Goal: Task Accomplishment & Management: Manage account settings

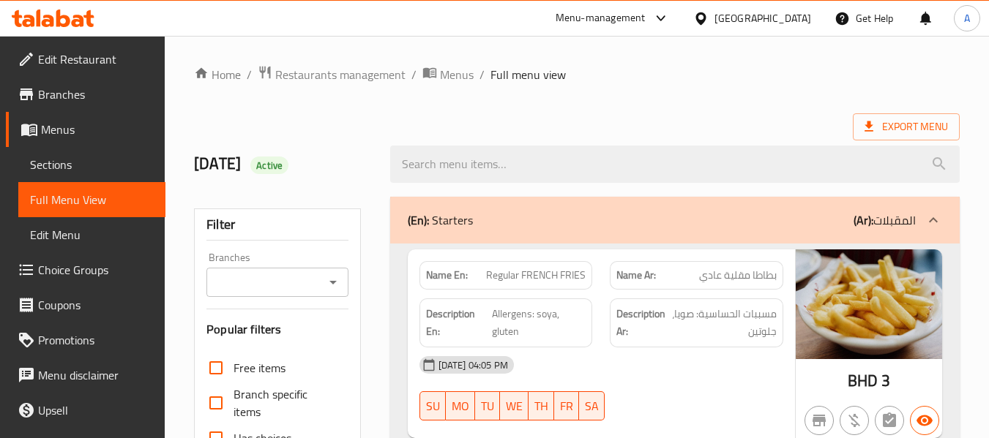
click at [783, 20] on div "Bahrain" at bounding box center [762, 18] width 97 height 16
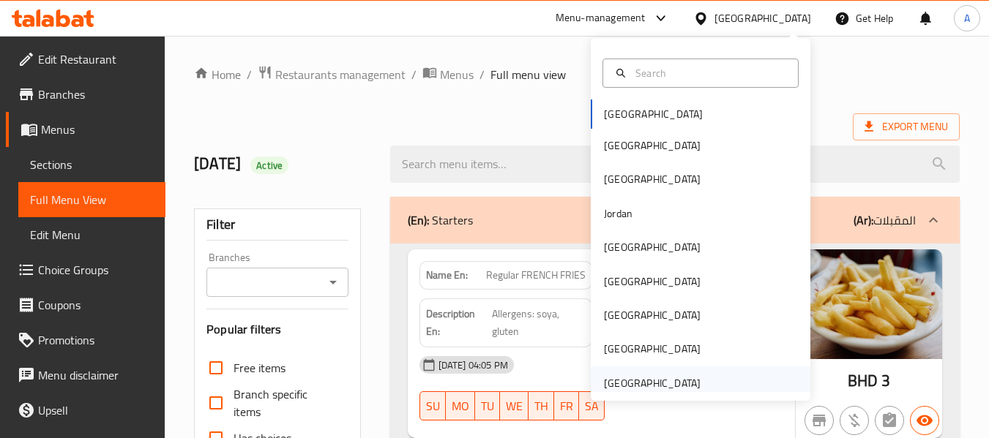
click at [657, 384] on div "[GEOGRAPHIC_DATA]" at bounding box center [652, 383] width 97 height 16
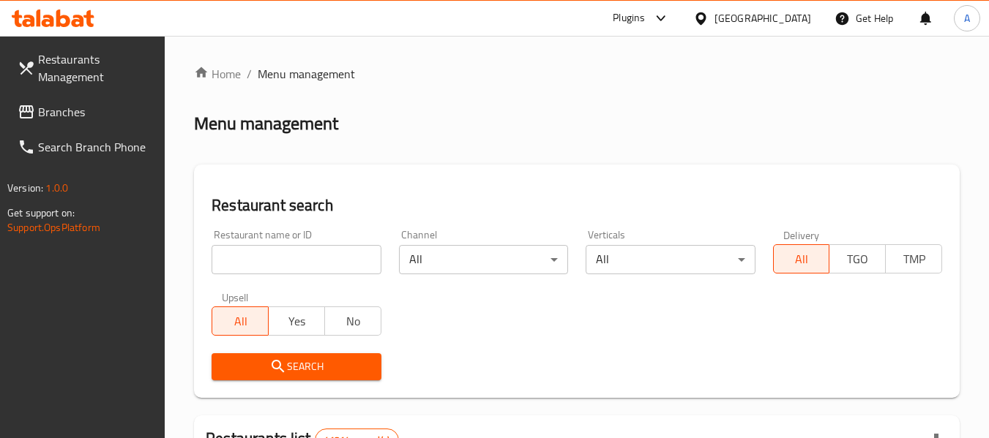
click at [73, 111] on span "Branches" at bounding box center [96, 112] width 116 height 18
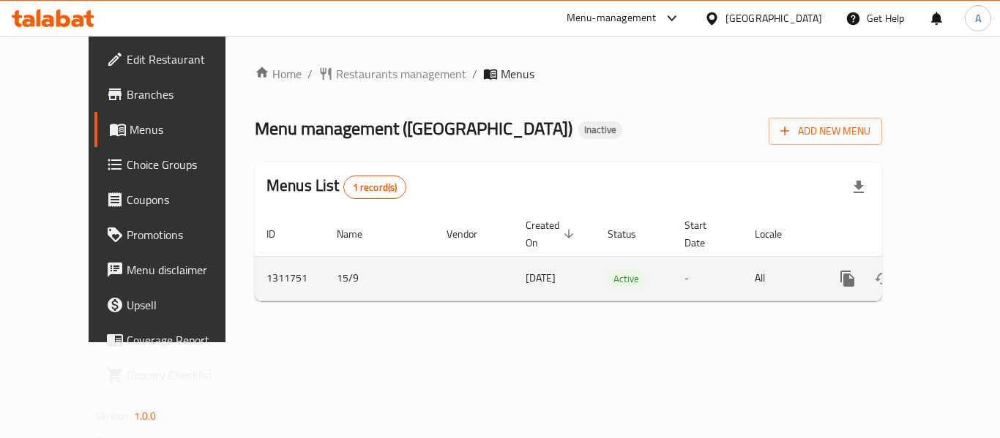
click at [944, 270] on icon "enhanced table" at bounding box center [953, 279] width 18 height 18
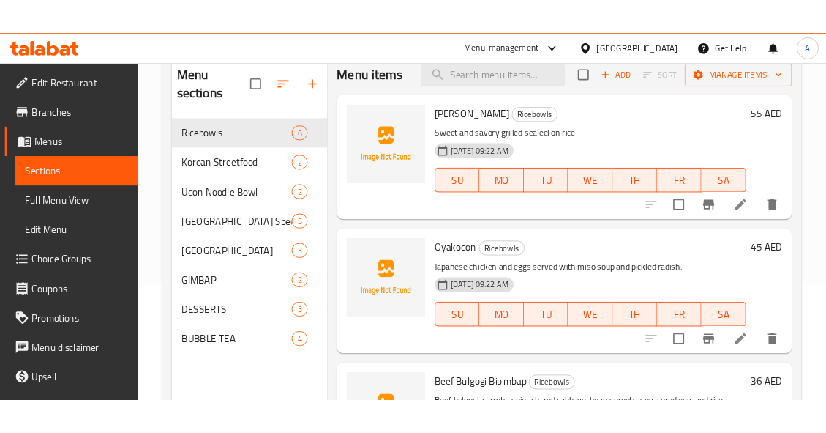
scroll to position [146, 0]
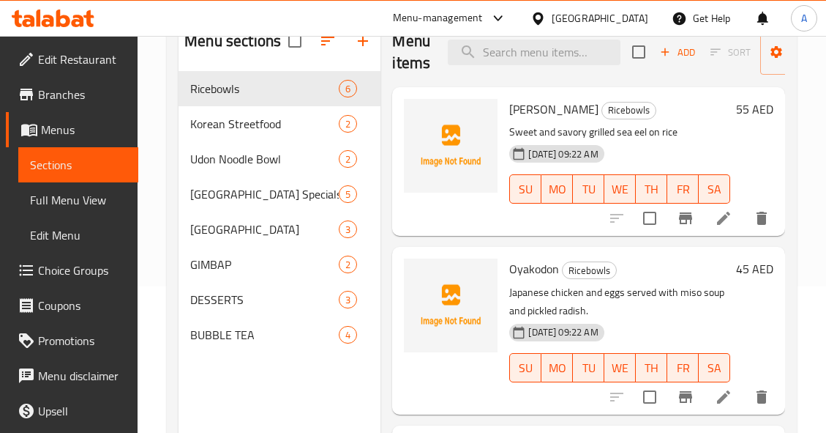
click at [350, 418] on div "Menu sections Ricebowls 6 Korean Streetfood [GEOGRAPHIC_DATA] Specials [GEOGRAP…" at bounding box center [280, 234] width 202 height 433
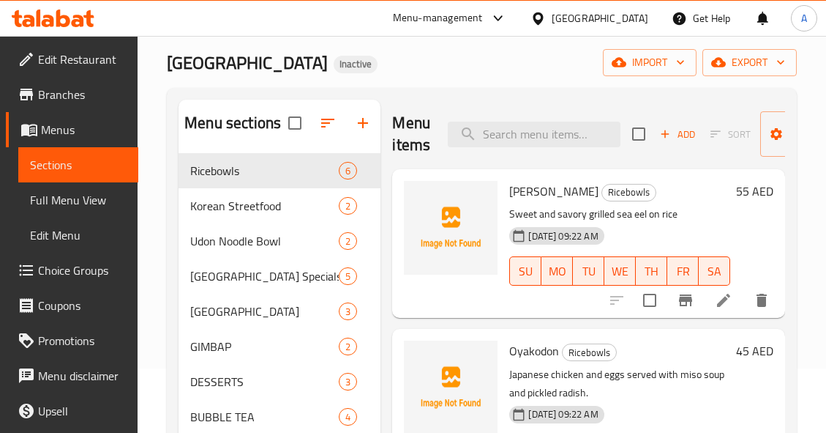
scroll to position [0, 0]
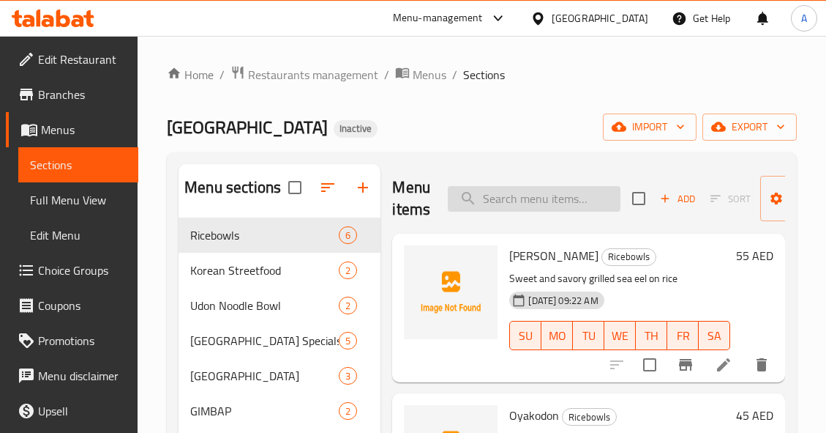
click at [534, 205] on input "search" at bounding box center [534, 199] width 173 height 26
paste input "BANANA BREAD 2"
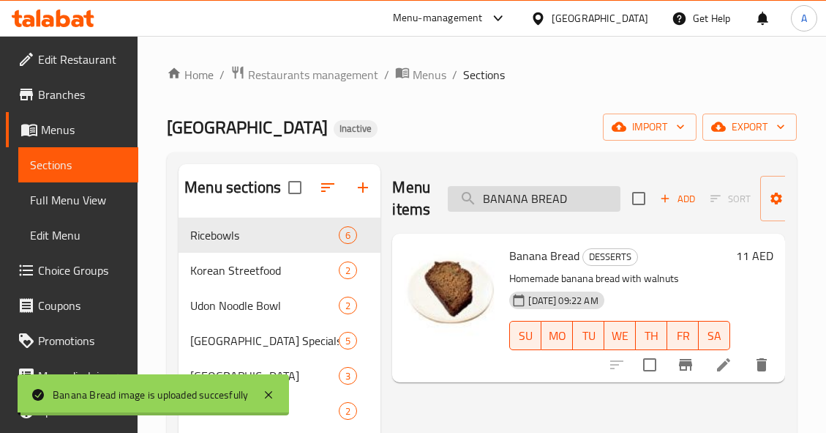
click at [572, 201] on input "BANANA BREAD" at bounding box center [534, 199] width 173 height 26
paste input "SQUE CHEESECAKE BY MIRZAM CHOCOLATES 2"
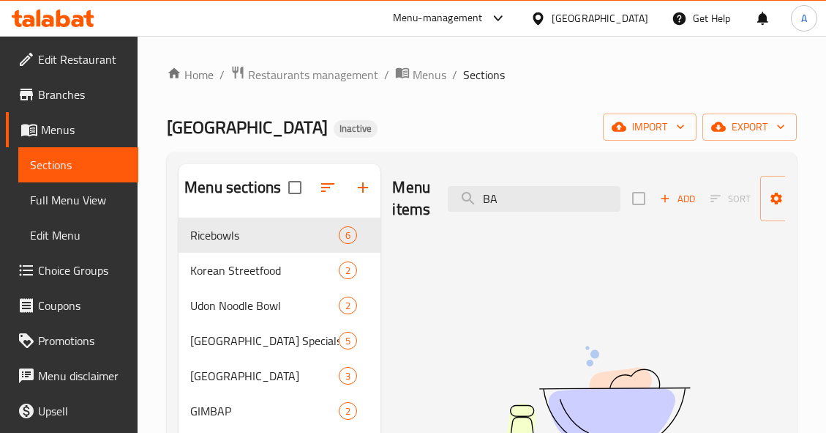
type input "B"
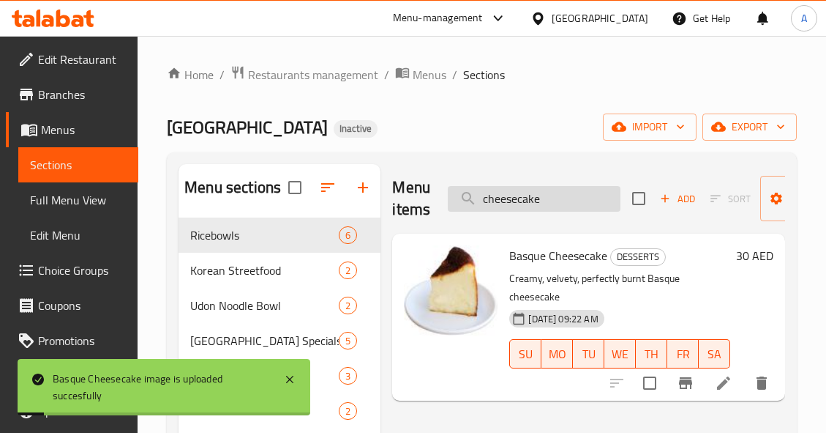
click at [577, 200] on input "cheesecake" at bounding box center [534, 199] width 173 height 26
paste input "BEEF BULGOGI BIBIMBAP _ 2"
click at [577, 200] on input "BEEF BULGOGI BIBIMBAP _ 2" at bounding box center [534, 199] width 173 height 26
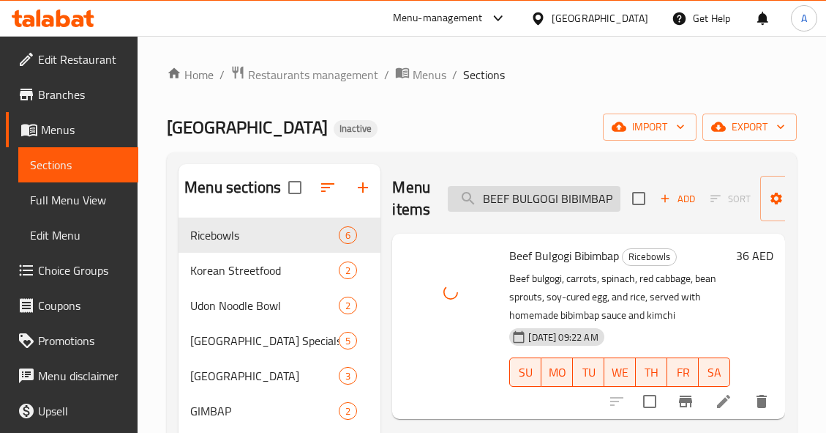
click at [556, 201] on input "BEEF BULGOGI BIBIMBAP" at bounding box center [534, 199] width 173 height 26
paste input "eef Recovery Soup"
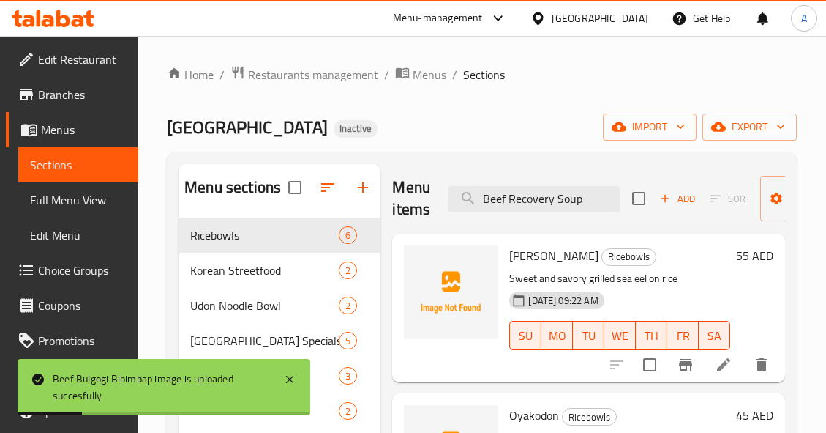
type input "Beef Recovery Soup"
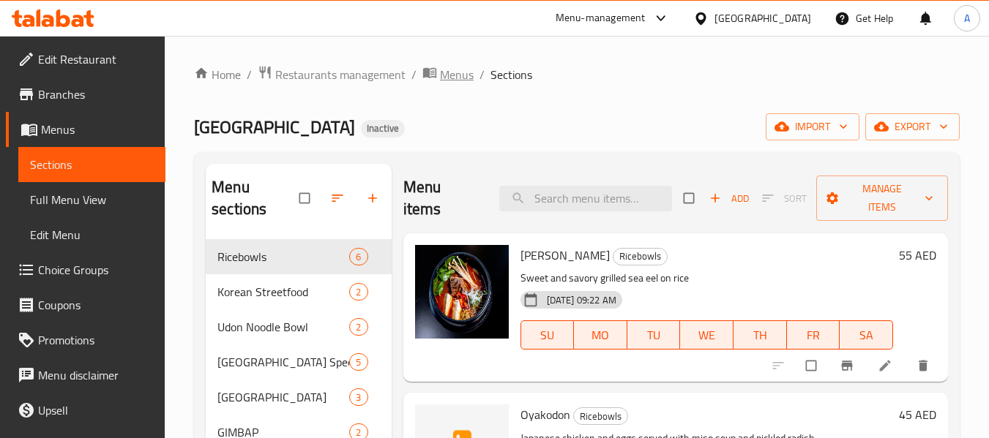
click at [440, 72] on span "Menus" at bounding box center [457, 75] width 34 height 18
